Goal: Find specific page/section

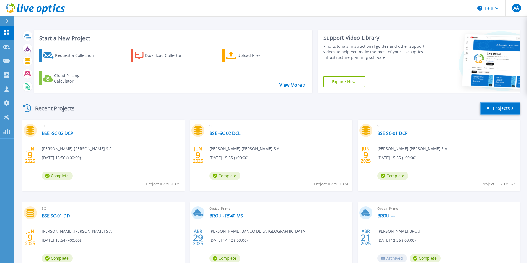
click at [489, 112] on link "All Projects" at bounding box center [500, 108] width 40 height 12
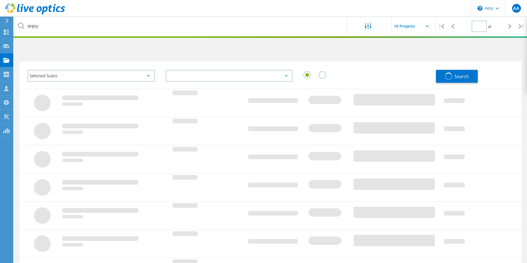
type input "1"
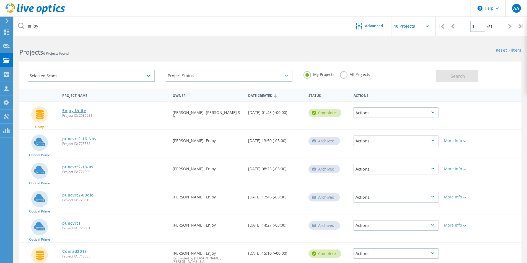
click at [77, 110] on link "Enjoy Unity" at bounding box center [74, 111] width 24 height 4
